Goal: Check status: Check status

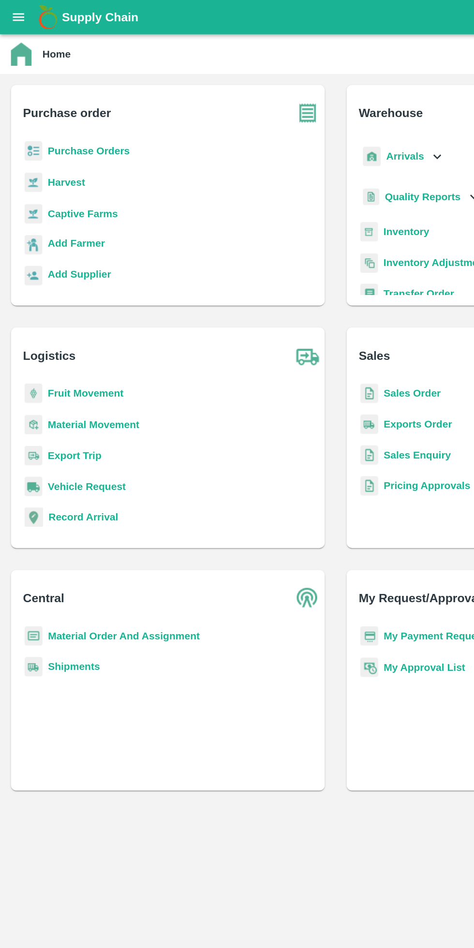
click at [14, 11] on icon "open drawer" at bounding box center [13, 12] width 11 height 11
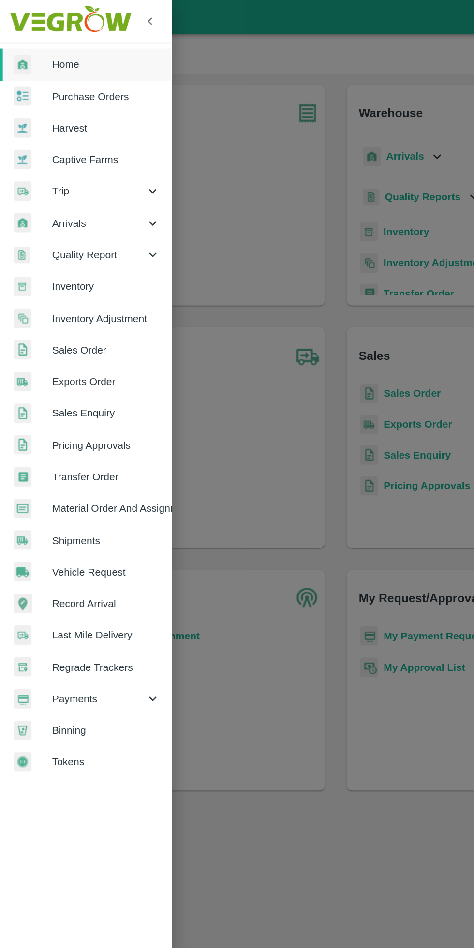
click at [201, 326] on div at bounding box center [237, 474] width 474 height 948
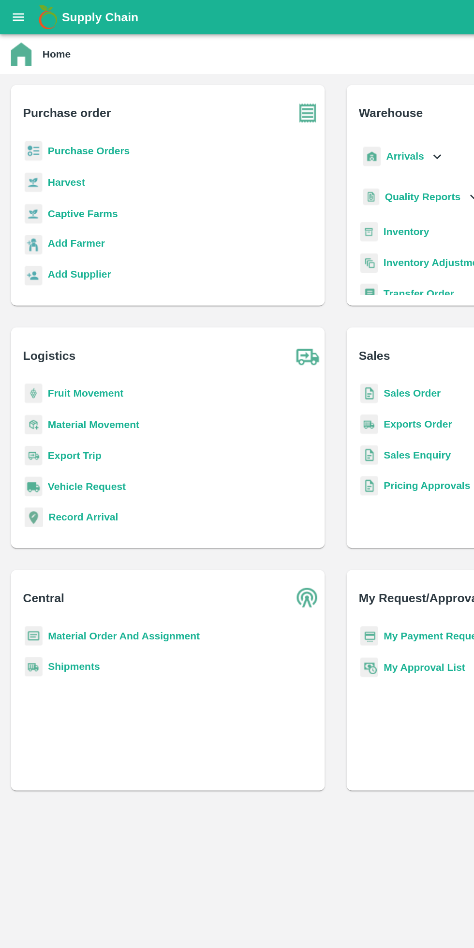
click at [77, 274] on b "Fruit Movement" at bounding box center [61, 278] width 54 height 8
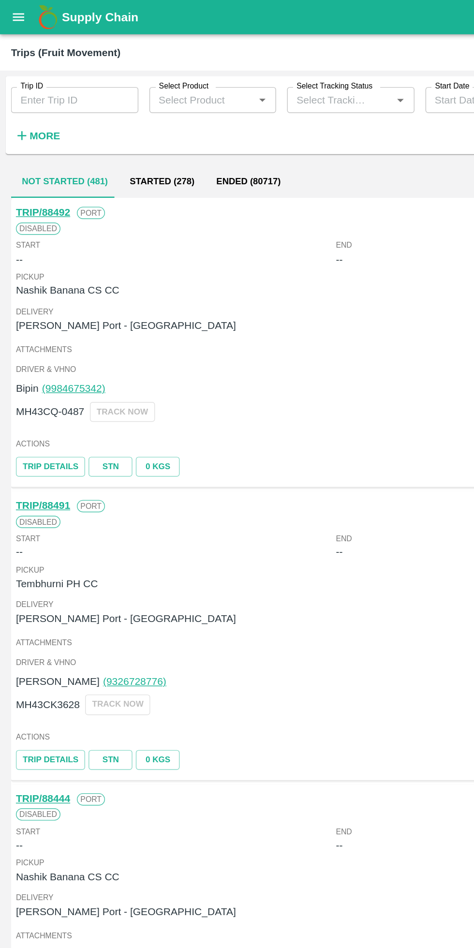
click at [30, 97] on strong "More" at bounding box center [32, 96] width 22 height 8
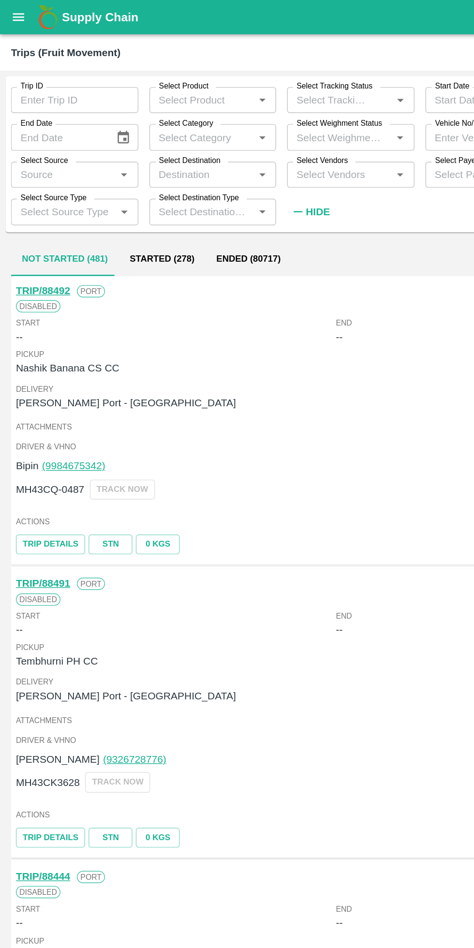
click at [13, 12] on icon "open drawer" at bounding box center [13, 11] width 8 height 5
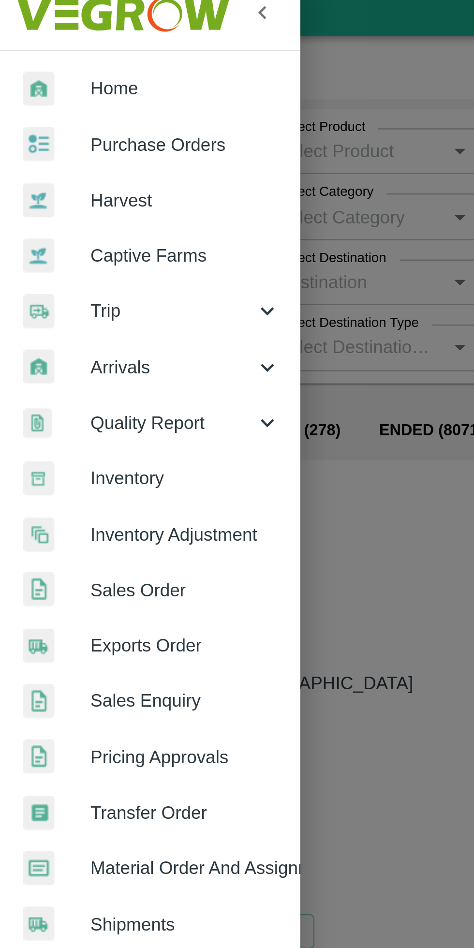
click at [64, 130] on span "Trip" at bounding box center [70, 135] width 66 height 11
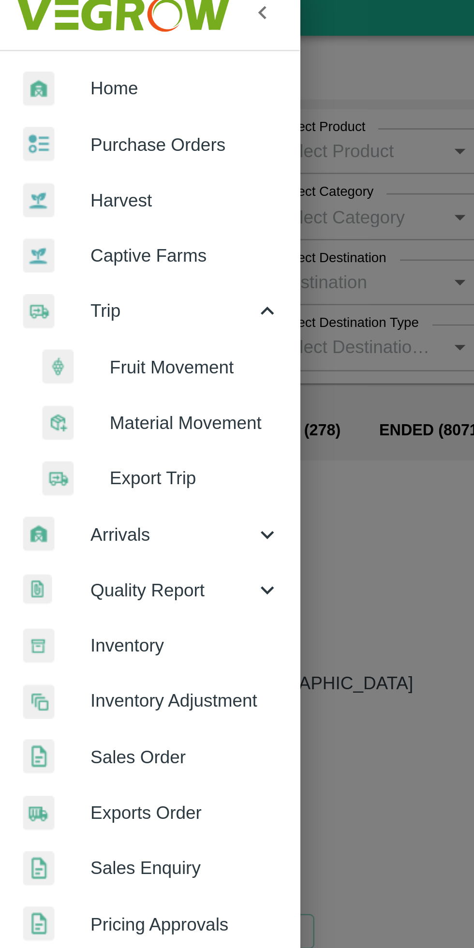
click at [75, 177] on span "Material Movement" at bounding box center [78, 180] width 69 height 11
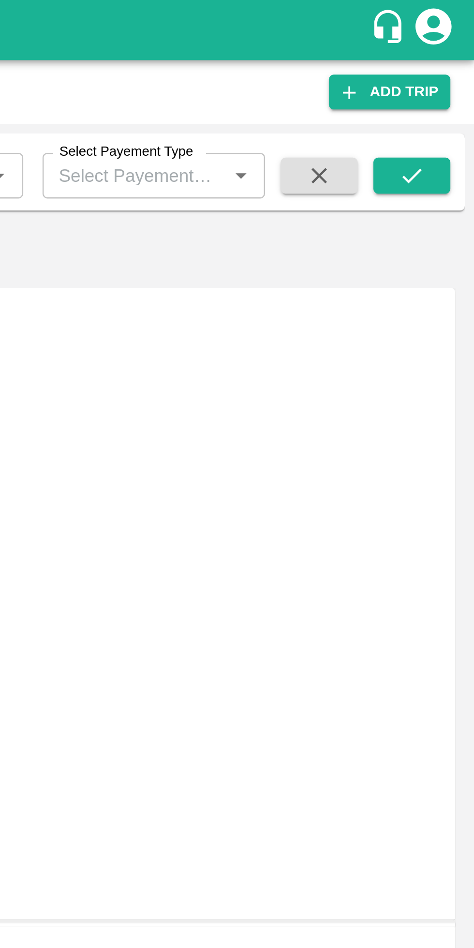
type input "RJ14GT9819"
click at [447, 63] on button "submit" at bounding box center [448, 70] width 31 height 15
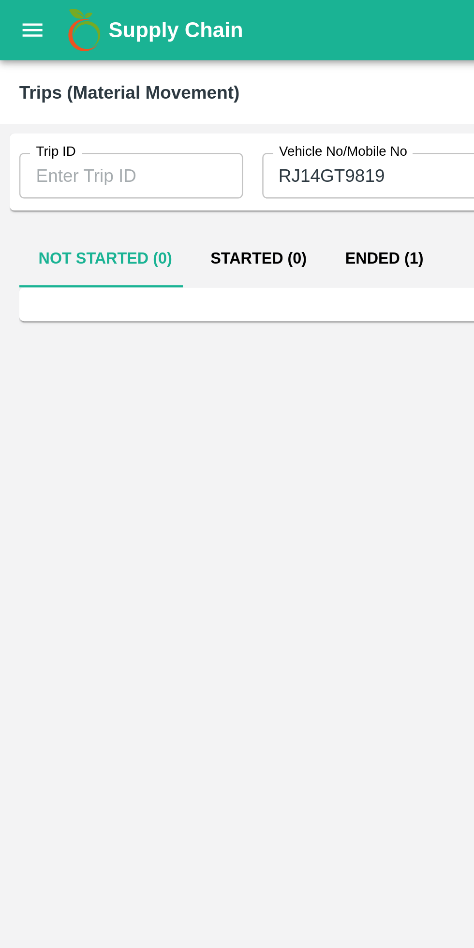
click at [147, 105] on button "Ended (1)" at bounding box center [154, 103] width 47 height 23
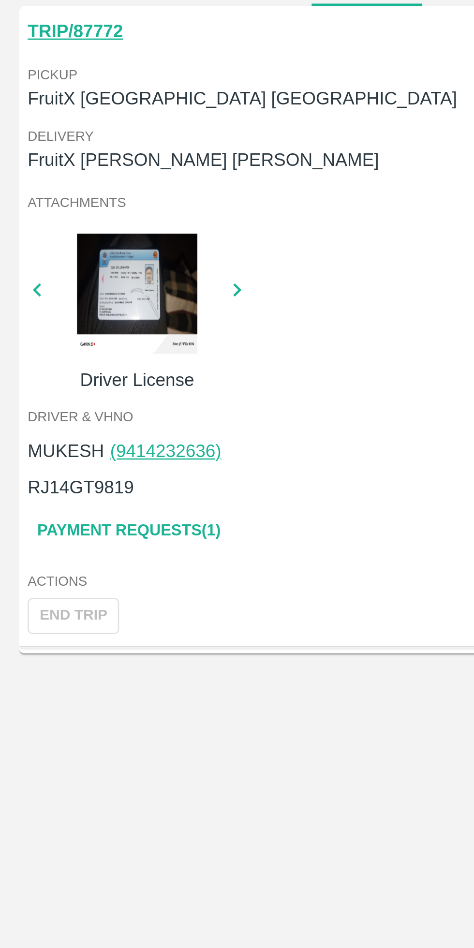
click at [58, 233] on div at bounding box center [55, 231] width 73 height 48
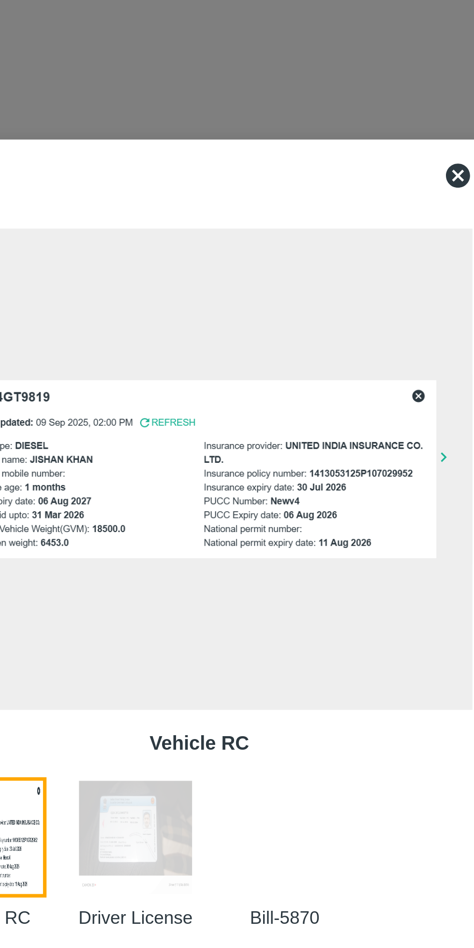
click at [277, 591] on div at bounding box center [277, 594] width 60 height 62
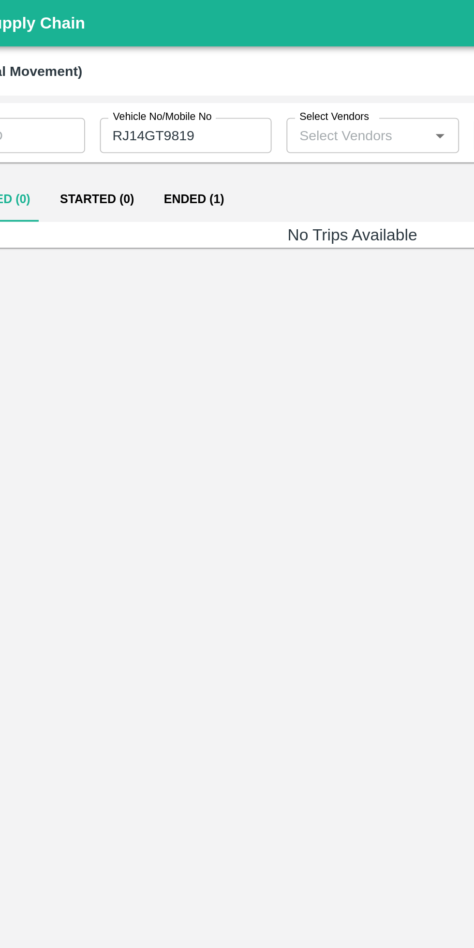
click at [166, 71] on input "RJ14GT9819" at bounding box center [150, 70] width 90 height 18
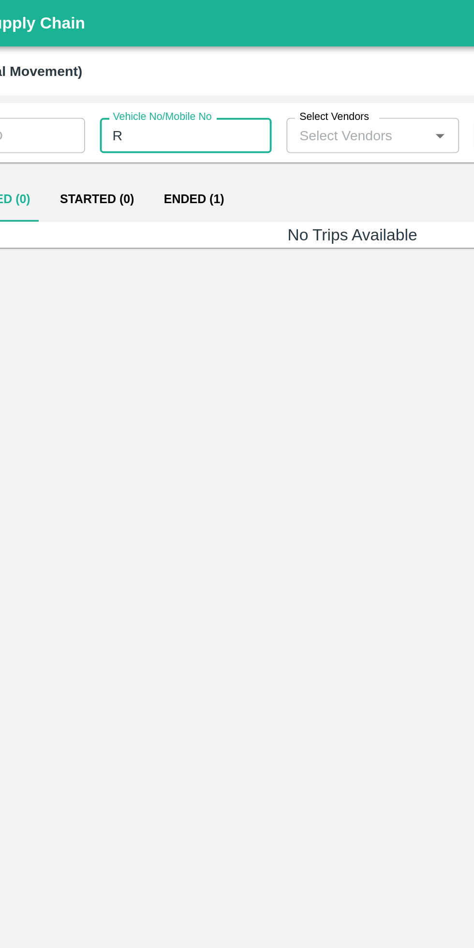
type input "R"
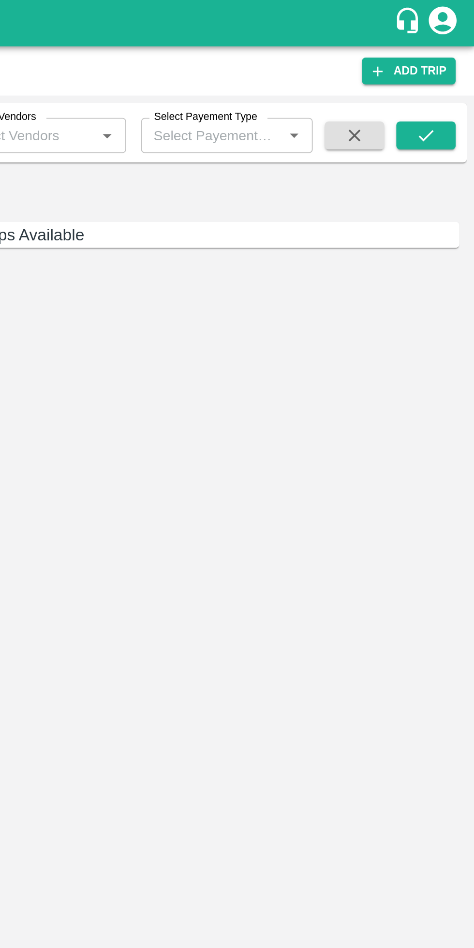
type input "HR 39D 5963"
click at [445, 70] on icon "submit" at bounding box center [448, 70] width 11 height 11
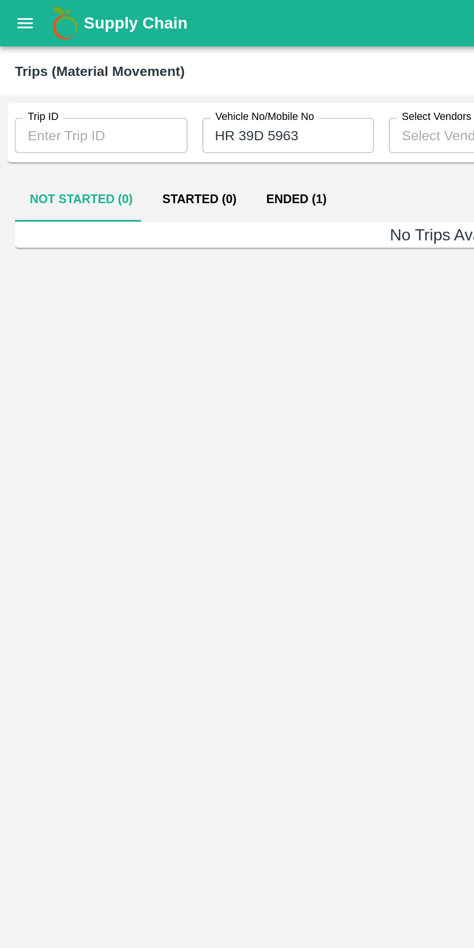
click at [146, 105] on button "Ended (1)" at bounding box center [154, 103] width 47 height 23
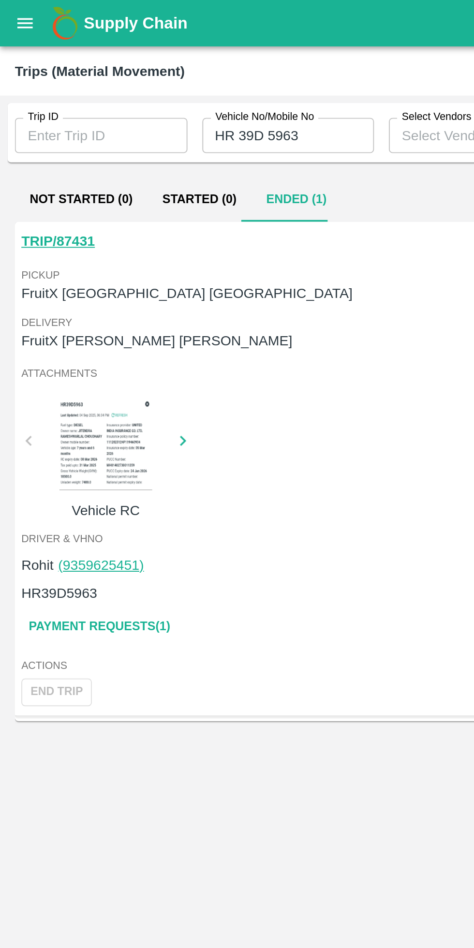
click at [48, 328] on link "Payment Requests( 1 )" at bounding box center [51, 326] width 81 height 17
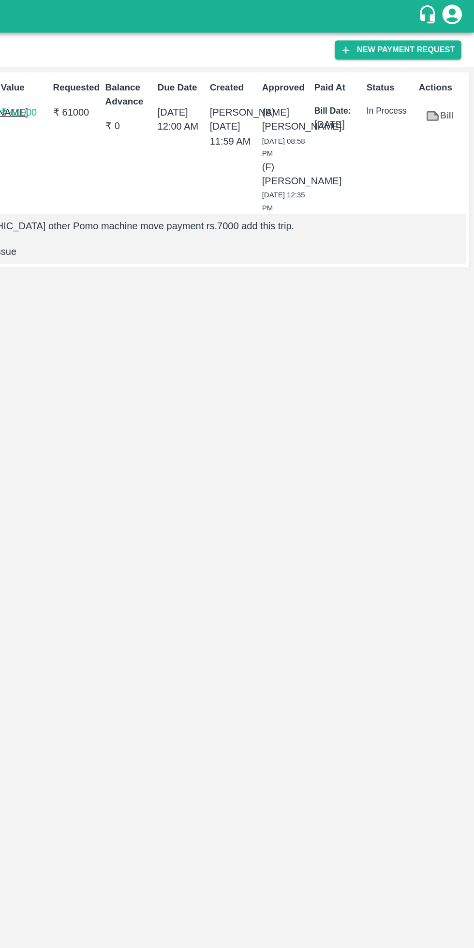
click at [452, 86] on link "Bill" at bounding box center [448, 86] width 31 height 17
